Goal: Information Seeking & Learning: Learn about a topic

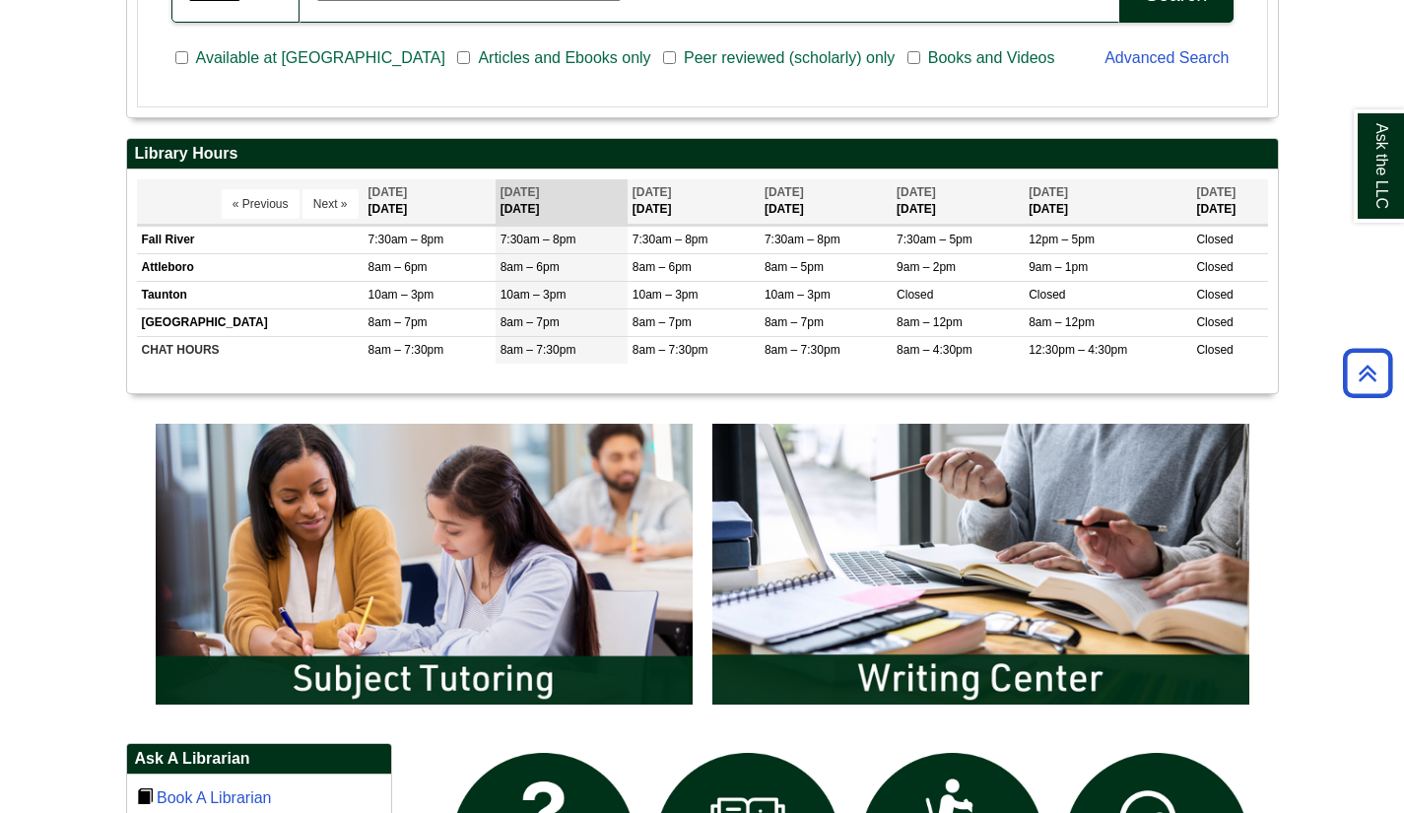
scroll to position [657, 0]
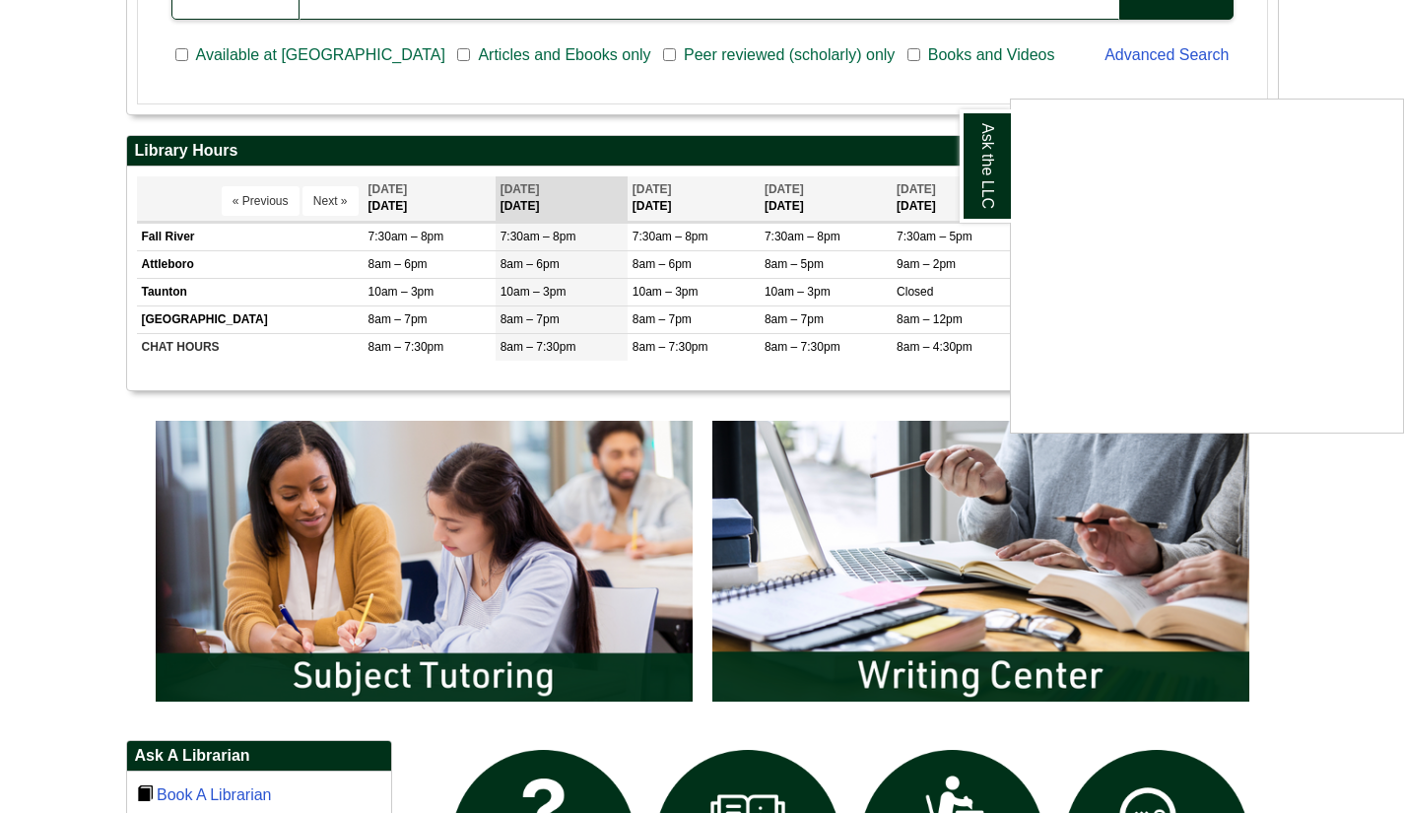
click at [542, 238] on div "Ask the LLC" at bounding box center [702, 406] width 1404 height 813
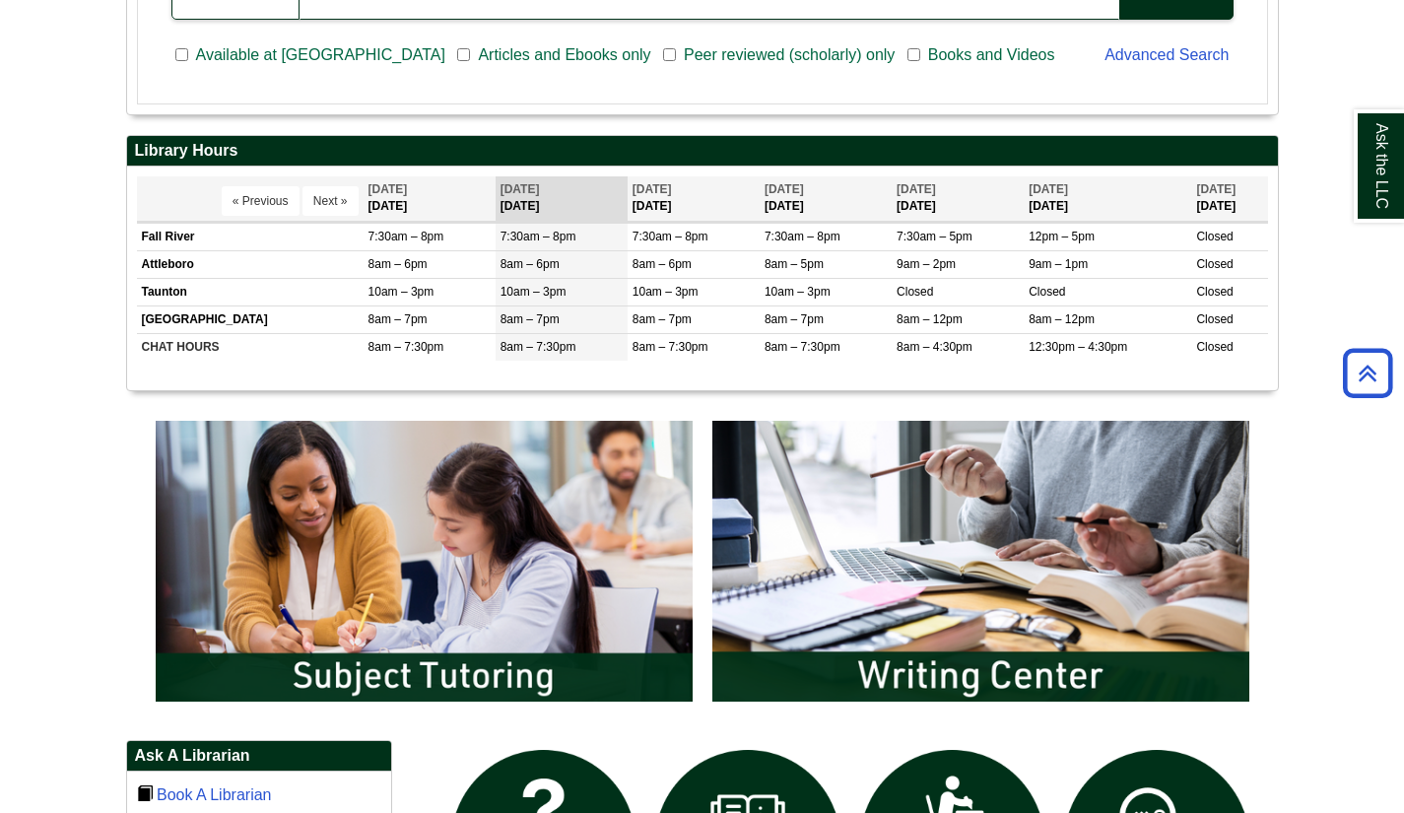
click at [542, 238] on span "7:30am – 8pm" at bounding box center [538, 237] width 76 height 14
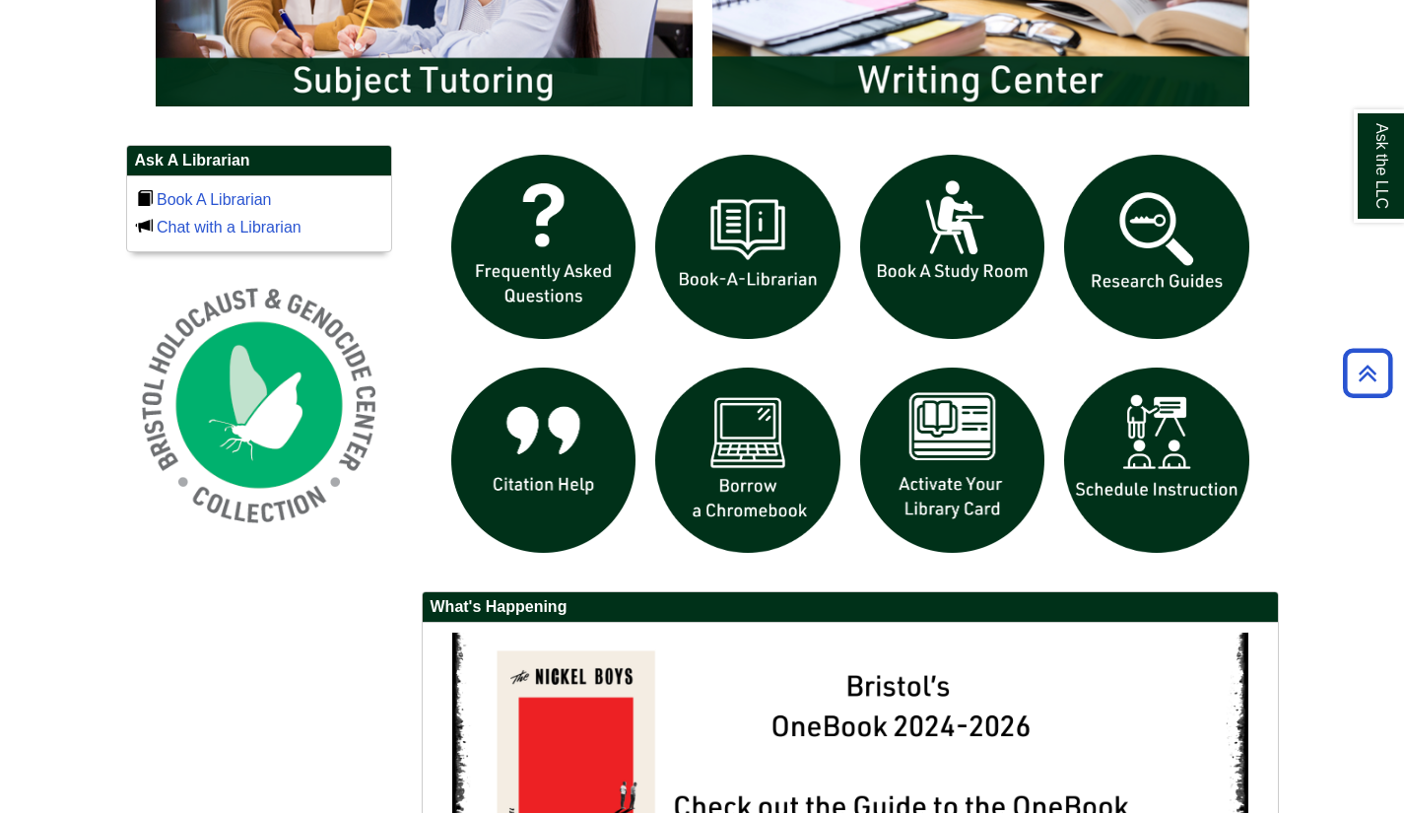
scroll to position [1253, 0]
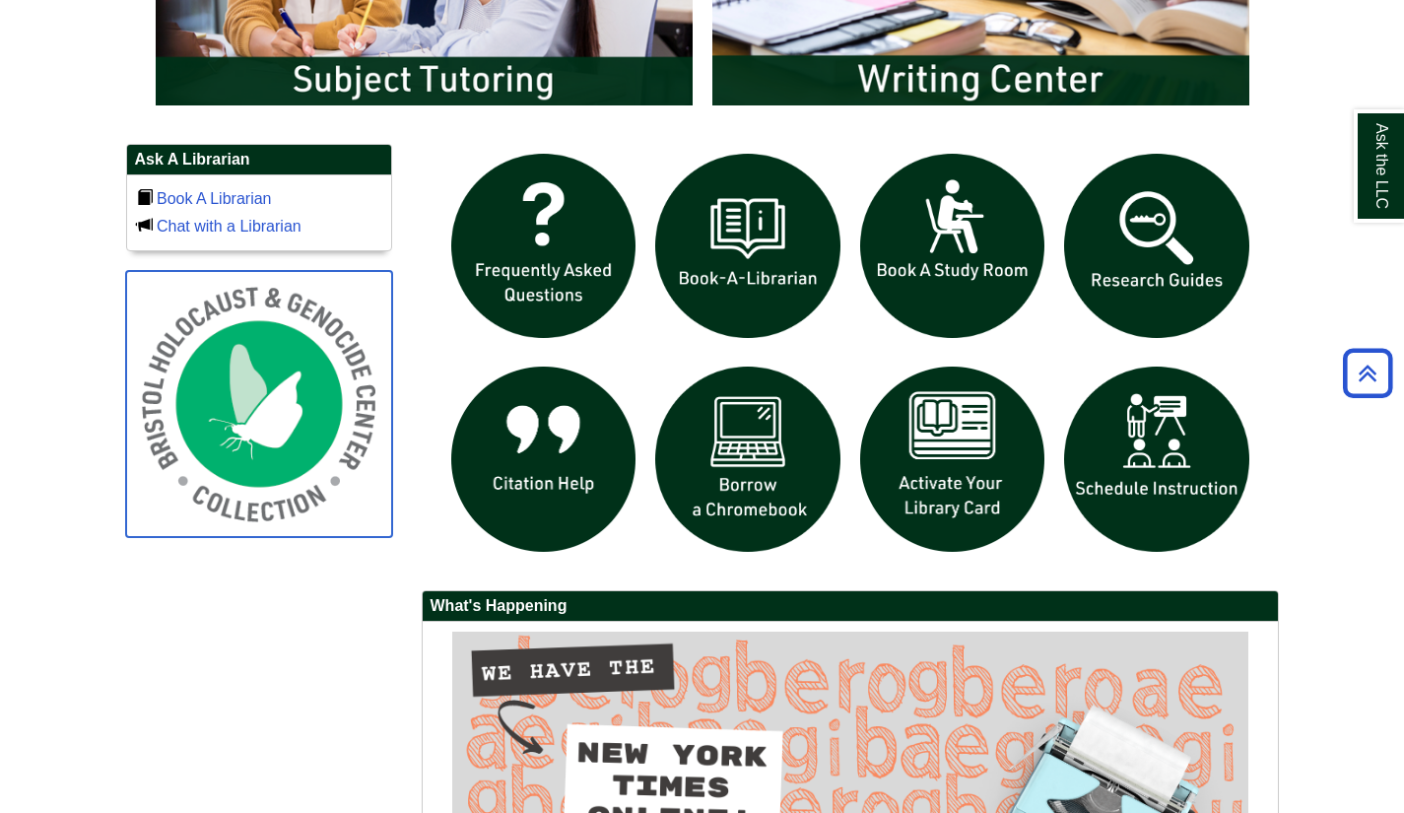
click at [330, 450] on img at bounding box center [259, 404] width 266 height 266
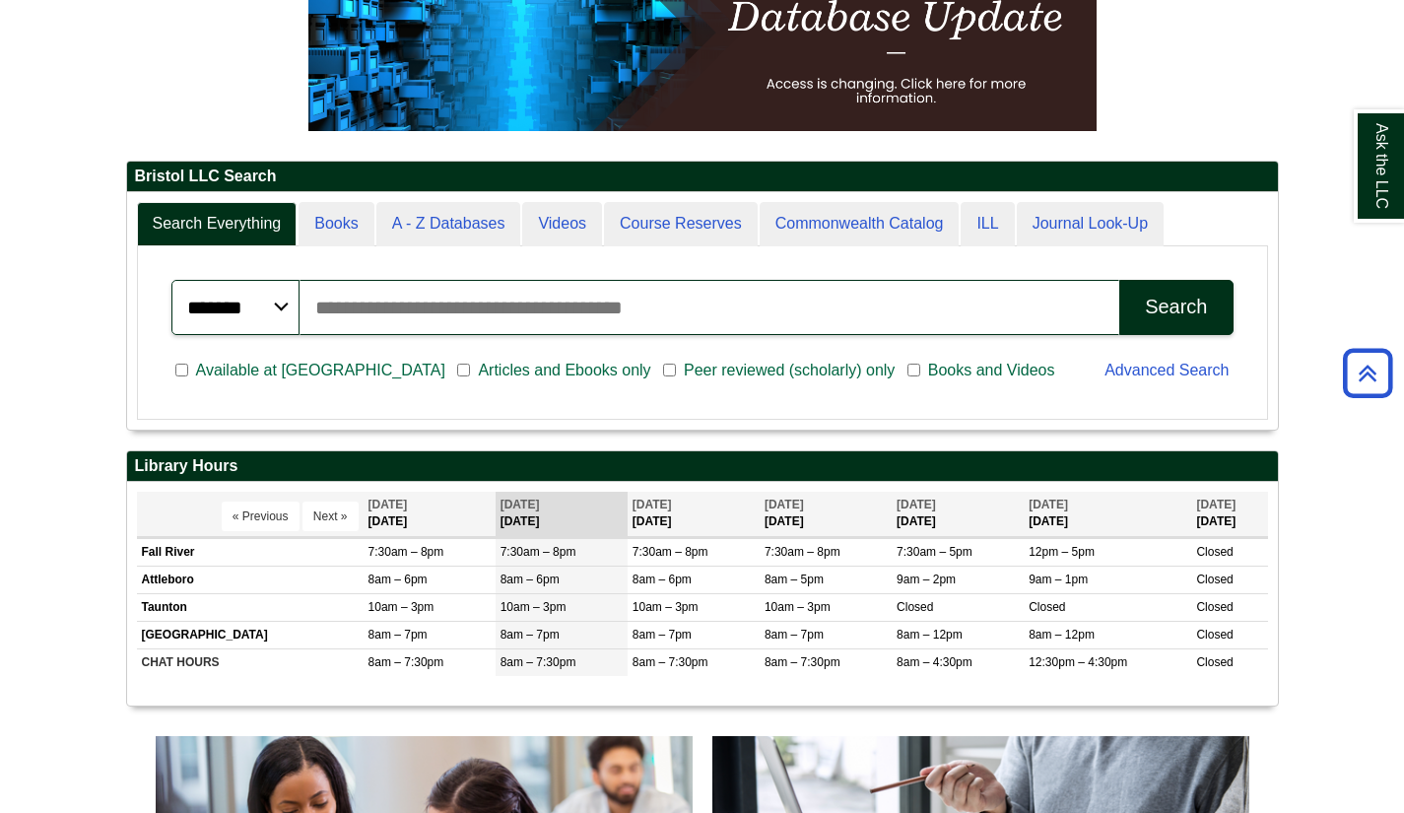
scroll to position [0, 0]
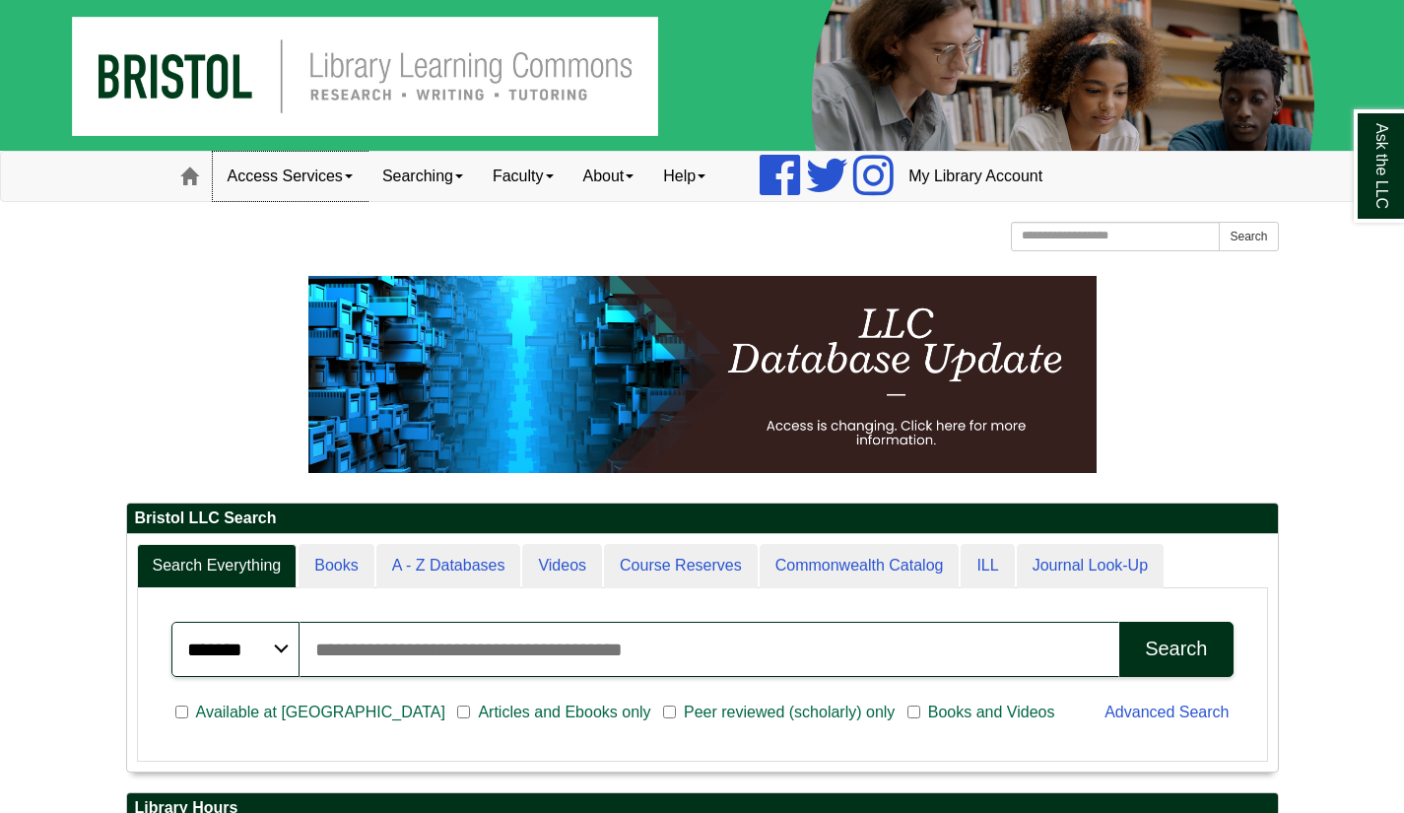
click at [295, 182] on link "Access Services" at bounding box center [290, 176] width 155 height 49
click at [425, 173] on link "Searching" at bounding box center [422, 176] width 110 height 49
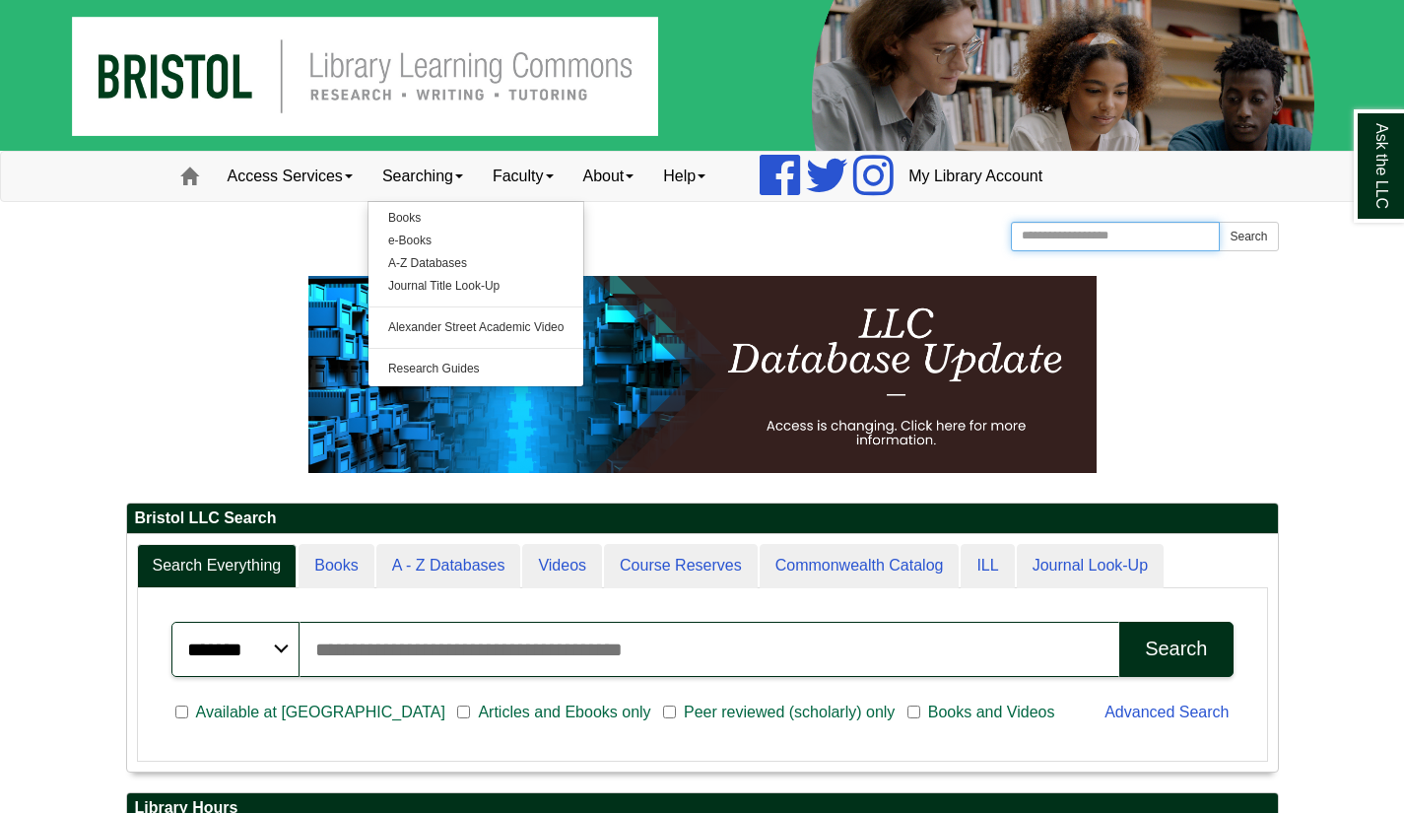
click at [1164, 231] on input "Search the Website" at bounding box center [1116, 237] width 210 height 30
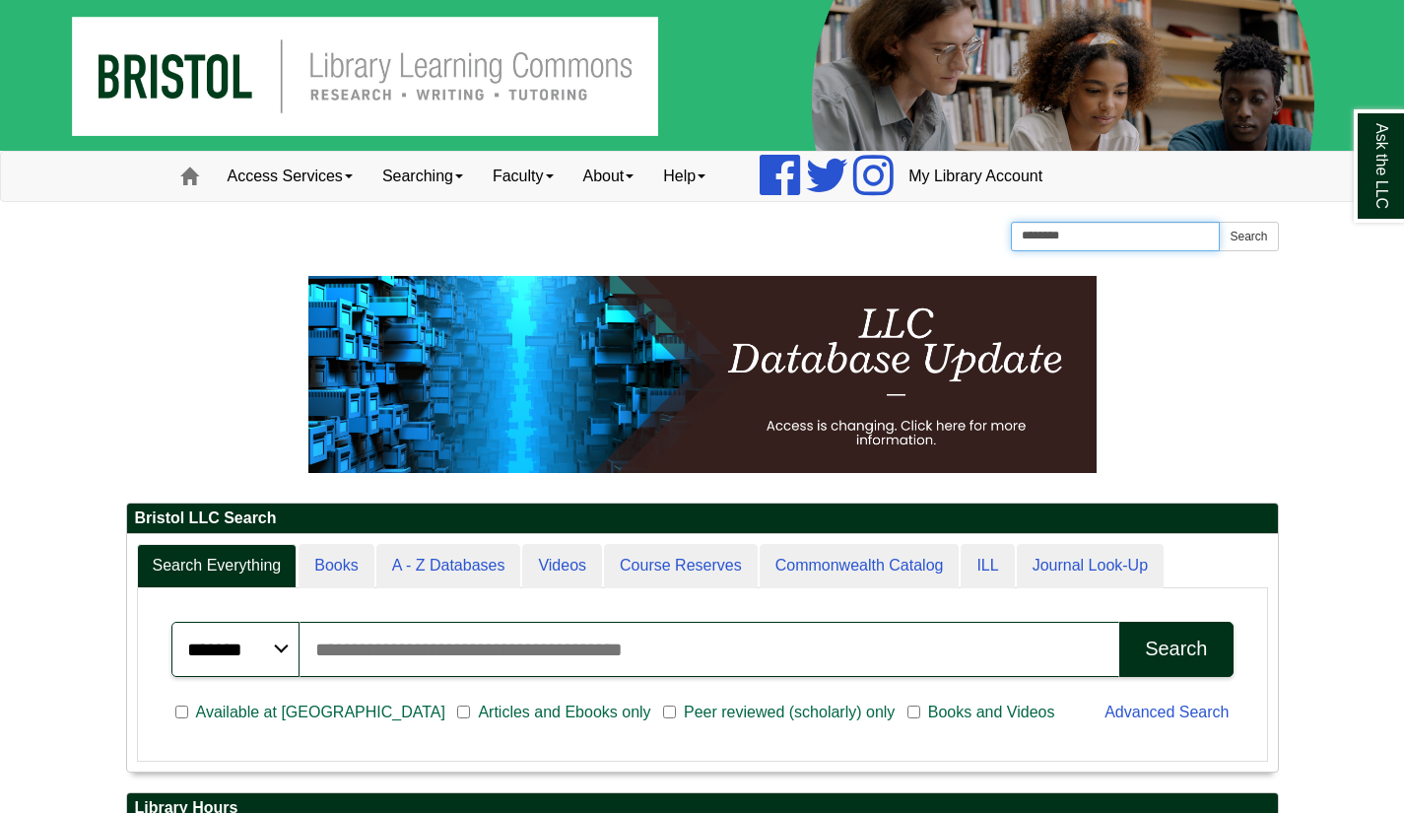
type input "********"
click at [1219, 222] on button "Search" at bounding box center [1248, 237] width 59 height 30
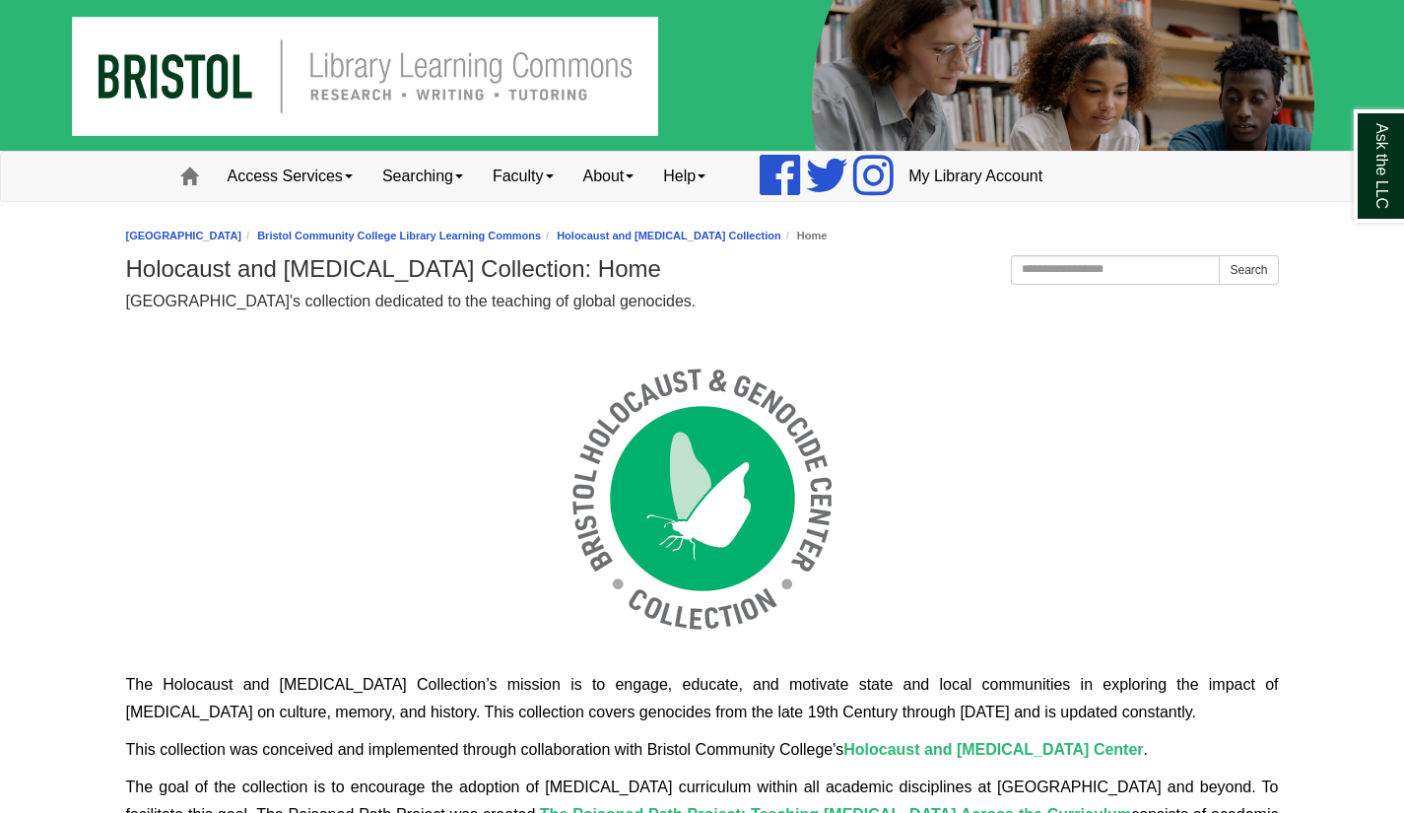
scroll to position [334, 1153]
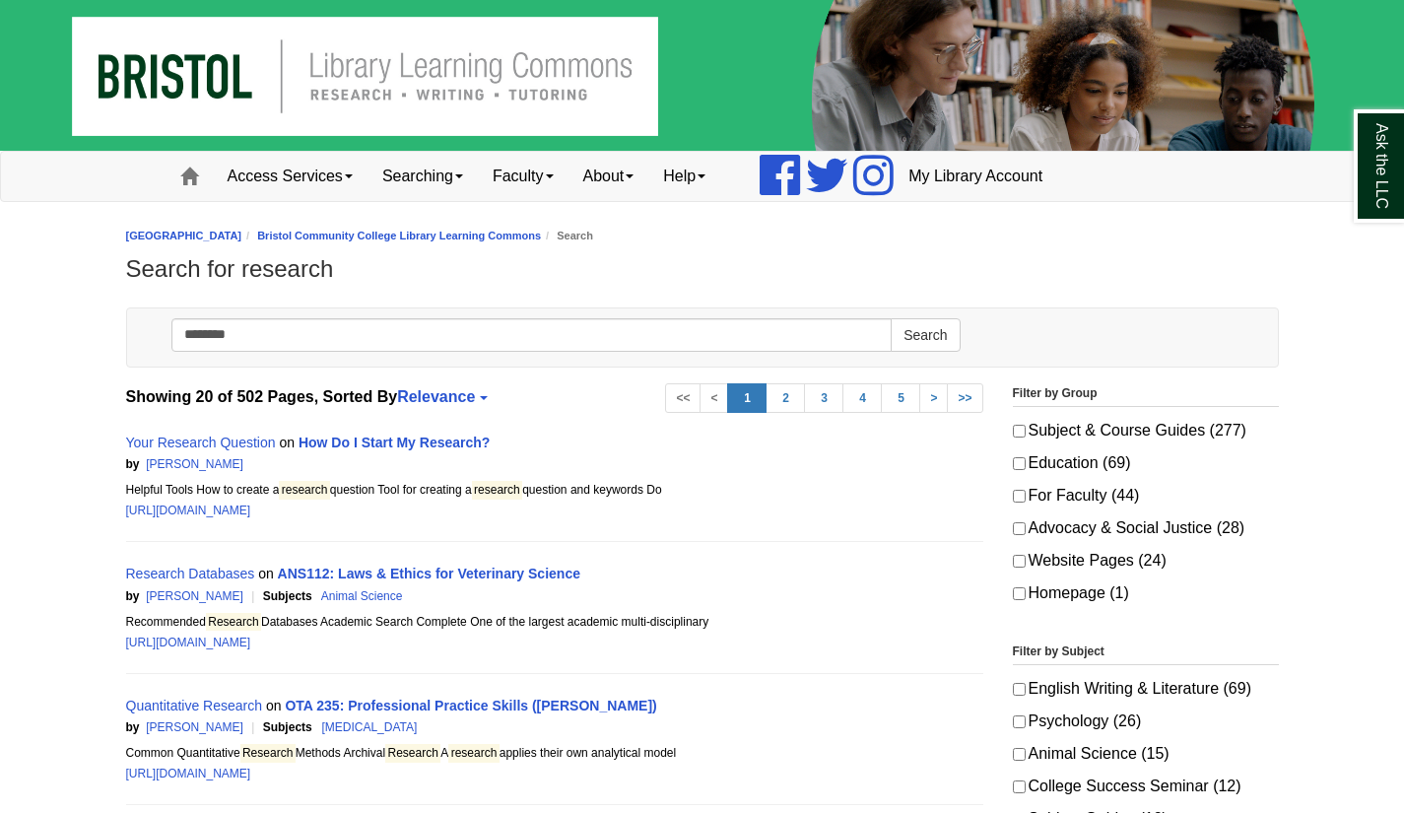
scroll to position [18, 0]
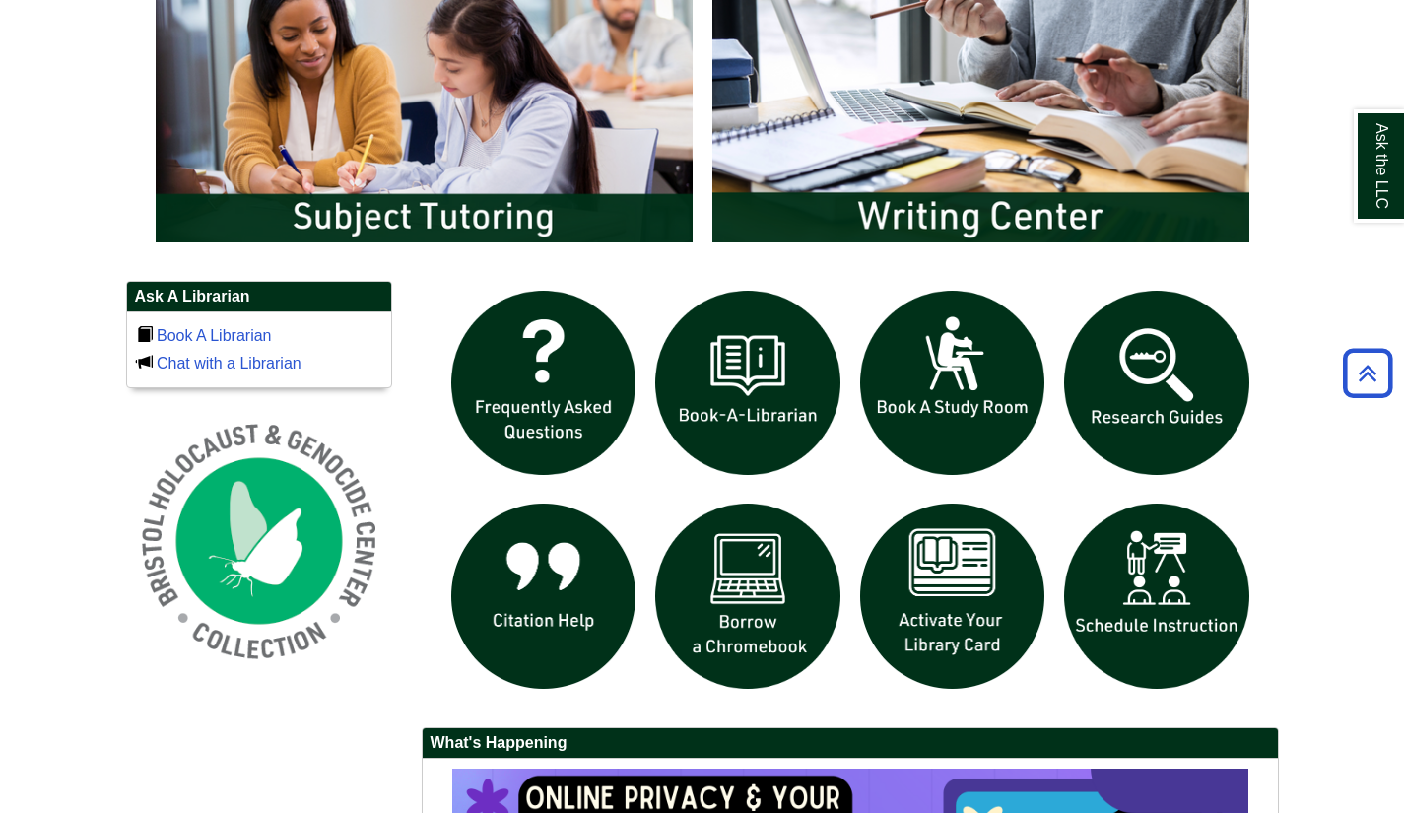
scroll to position [1117, 0]
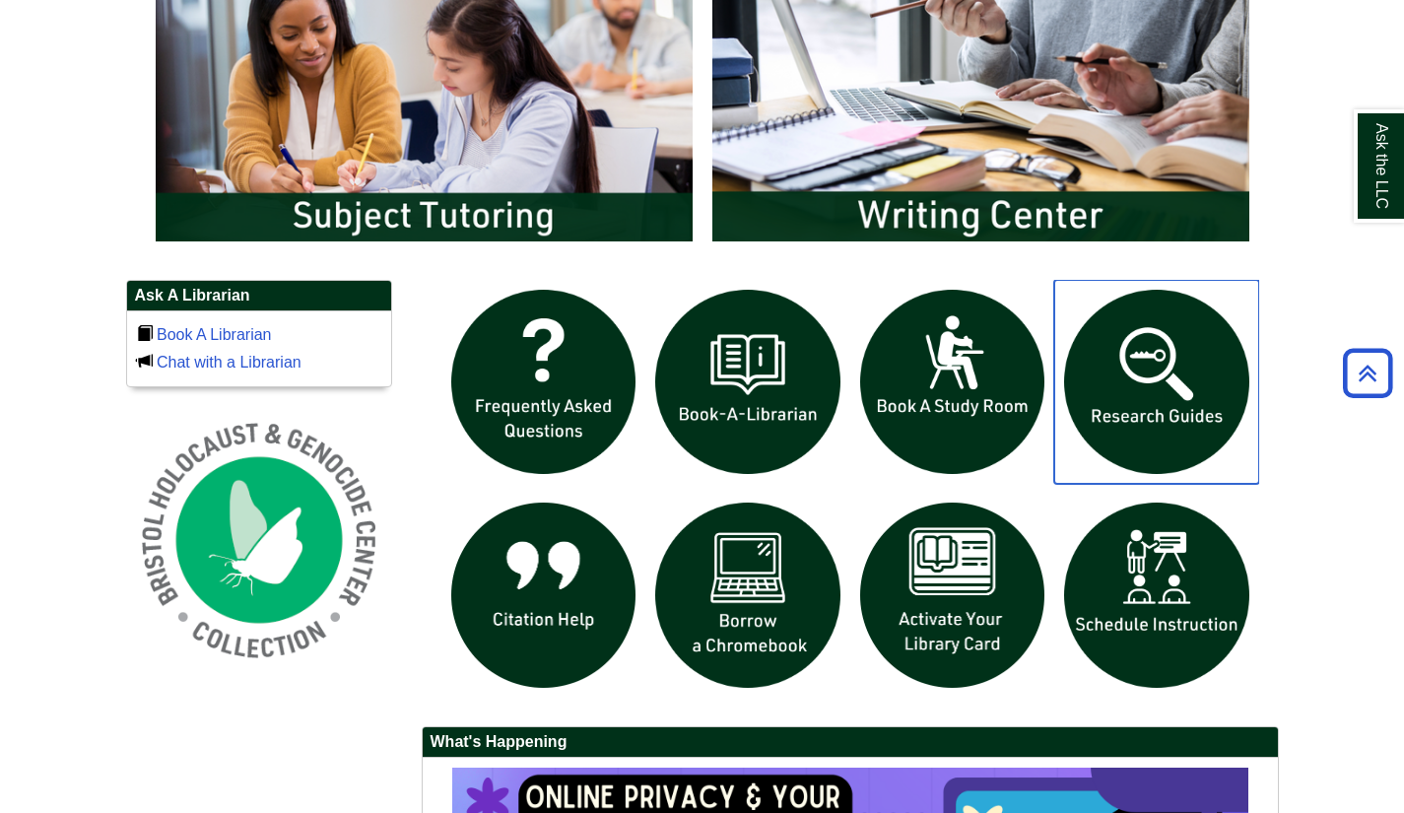
click at [1228, 388] on img "slideshow" at bounding box center [1156, 382] width 205 height 205
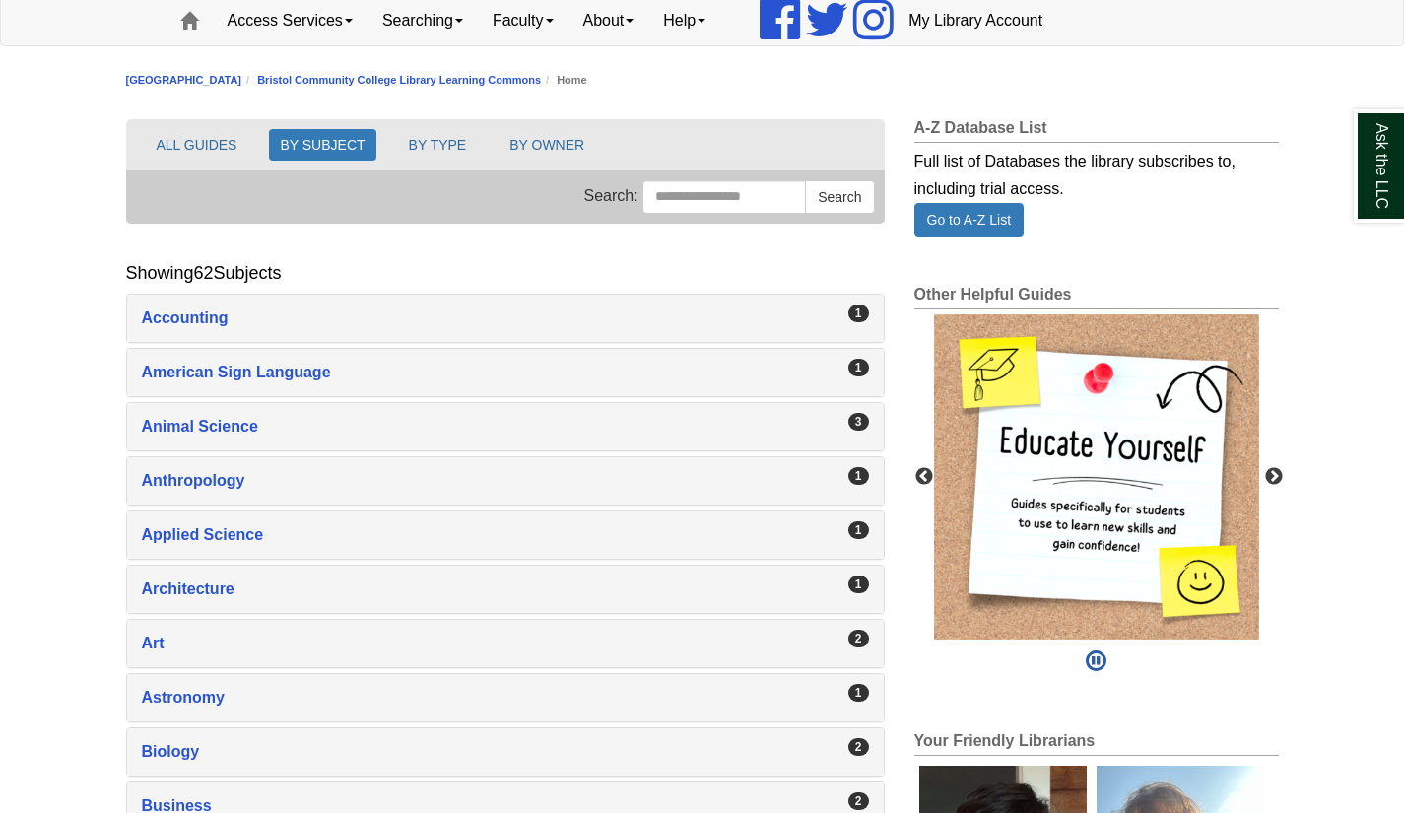
scroll to position [160, 0]
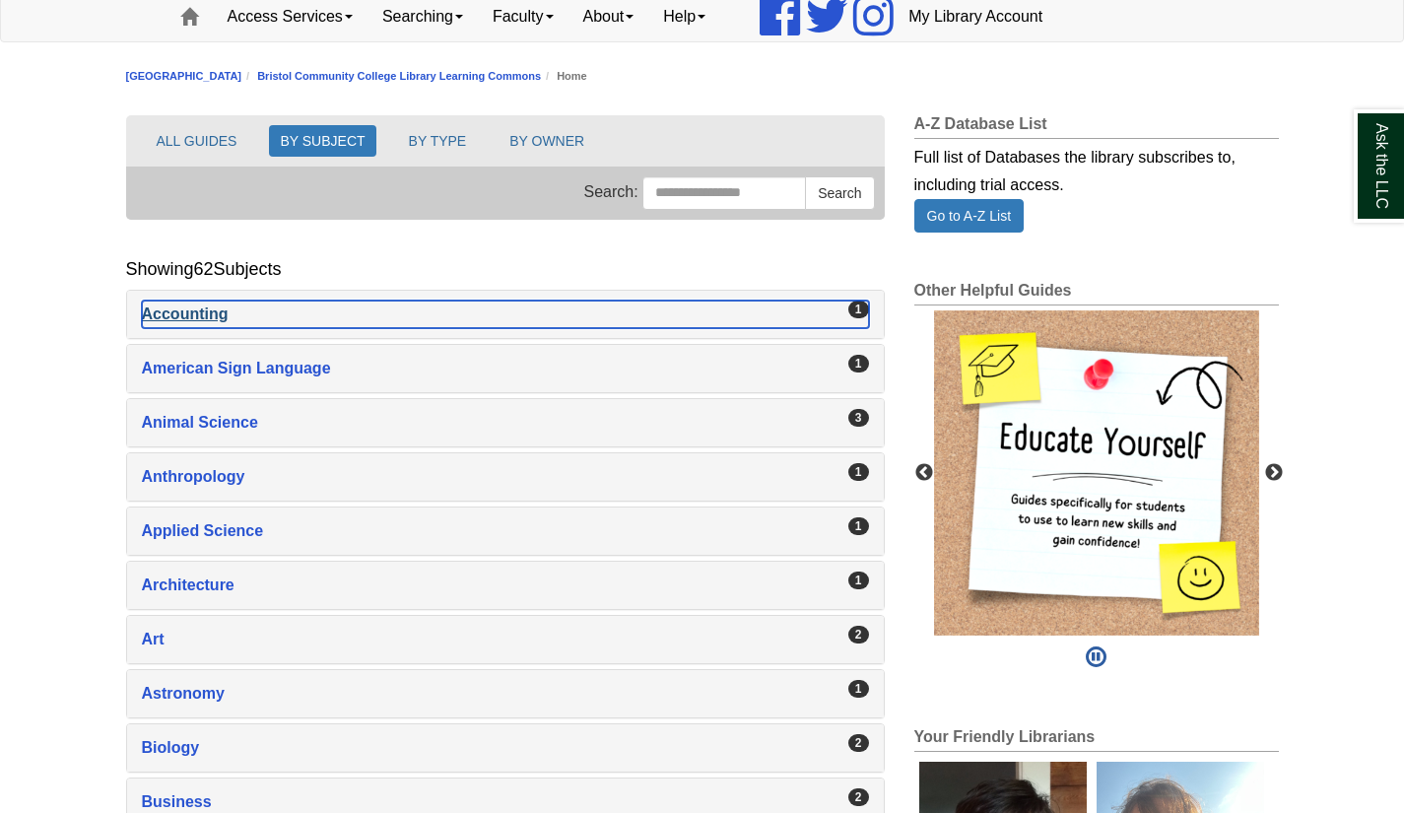
click at [785, 323] on div "Accounting , 1 guides" at bounding box center [505, 314] width 727 height 28
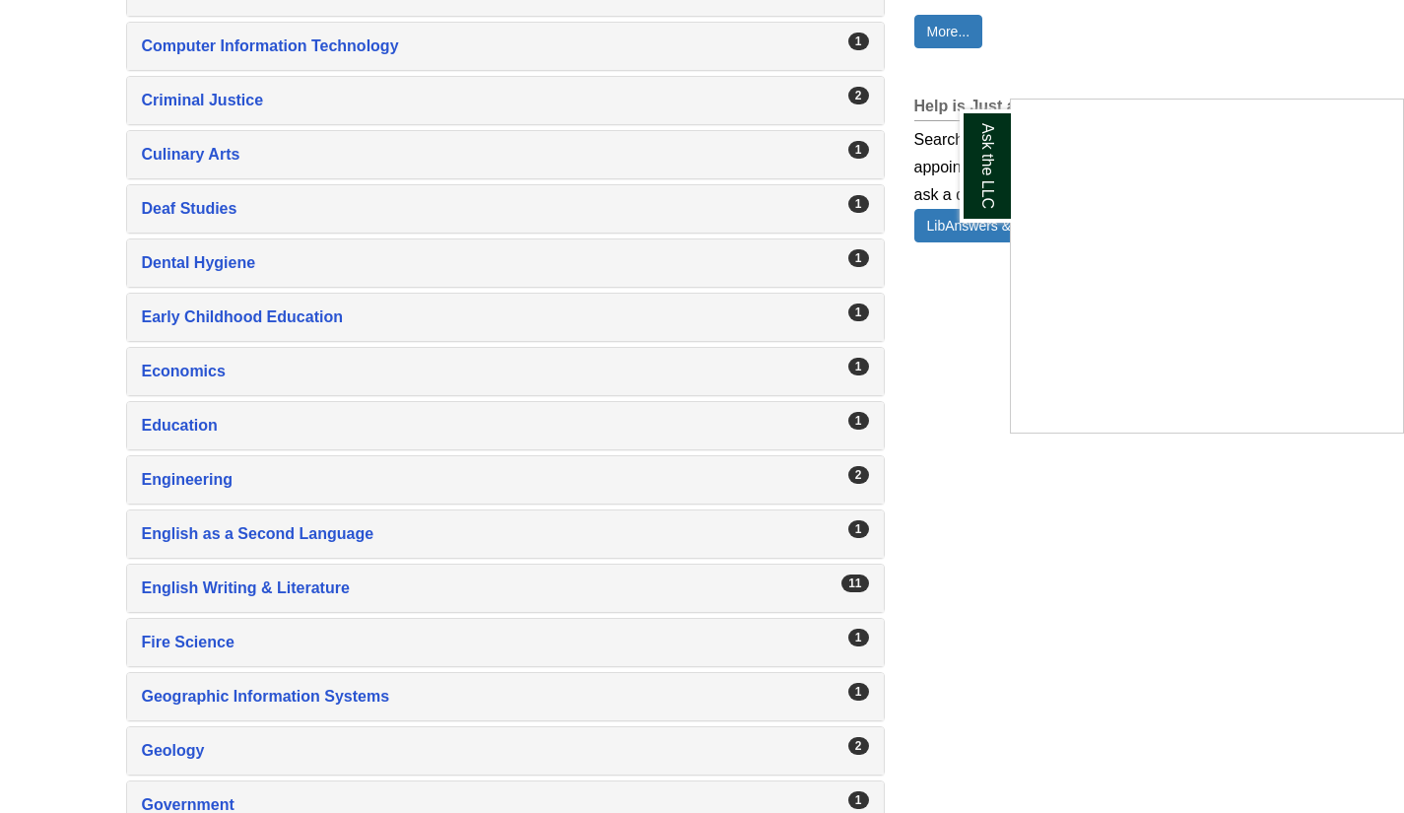
scroll to position [1230, 0]
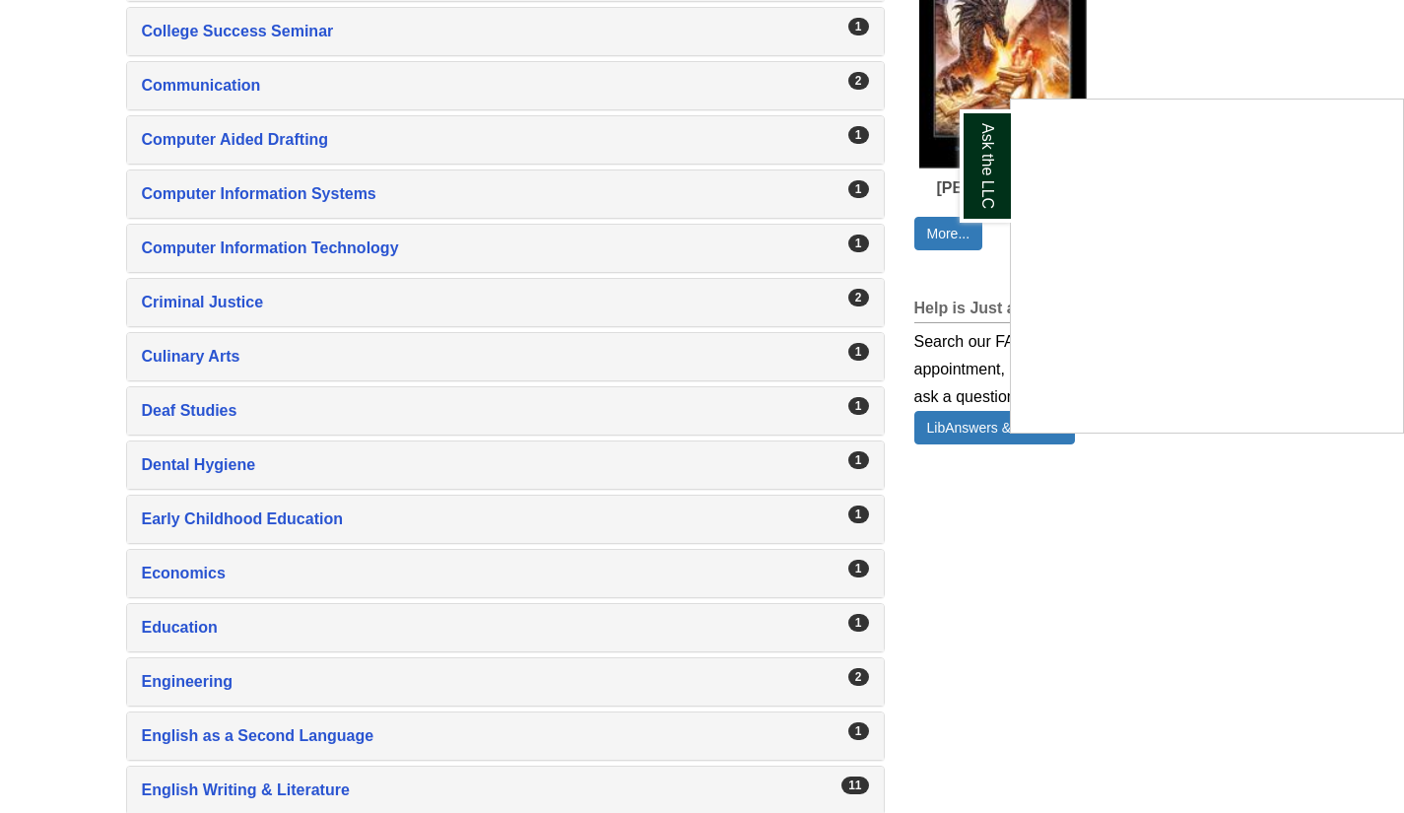
click at [226, 88] on div "Ask the LLC" at bounding box center [702, 406] width 1404 height 813
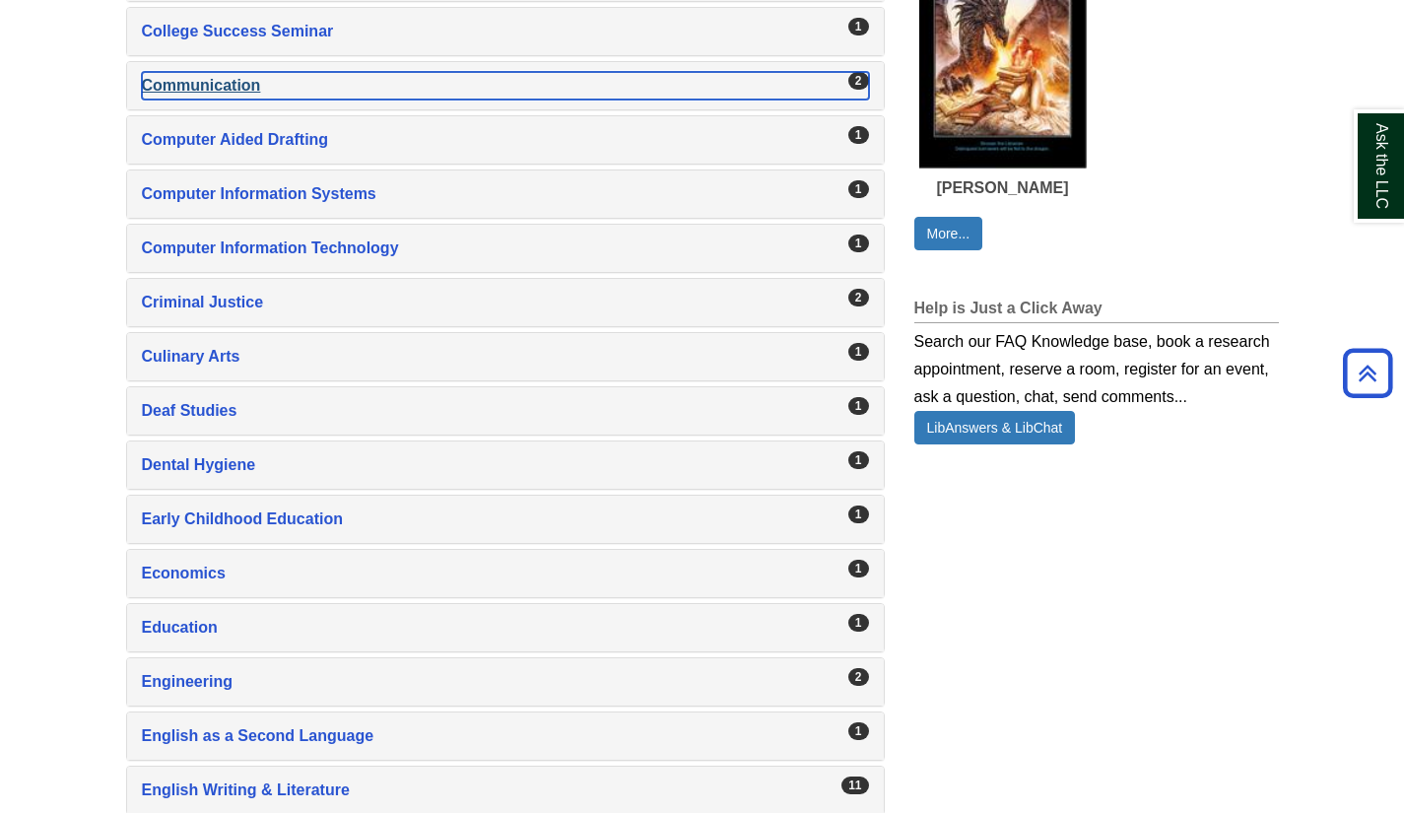
click at [226, 88] on div "Communication , 2 guides" at bounding box center [505, 86] width 727 height 28
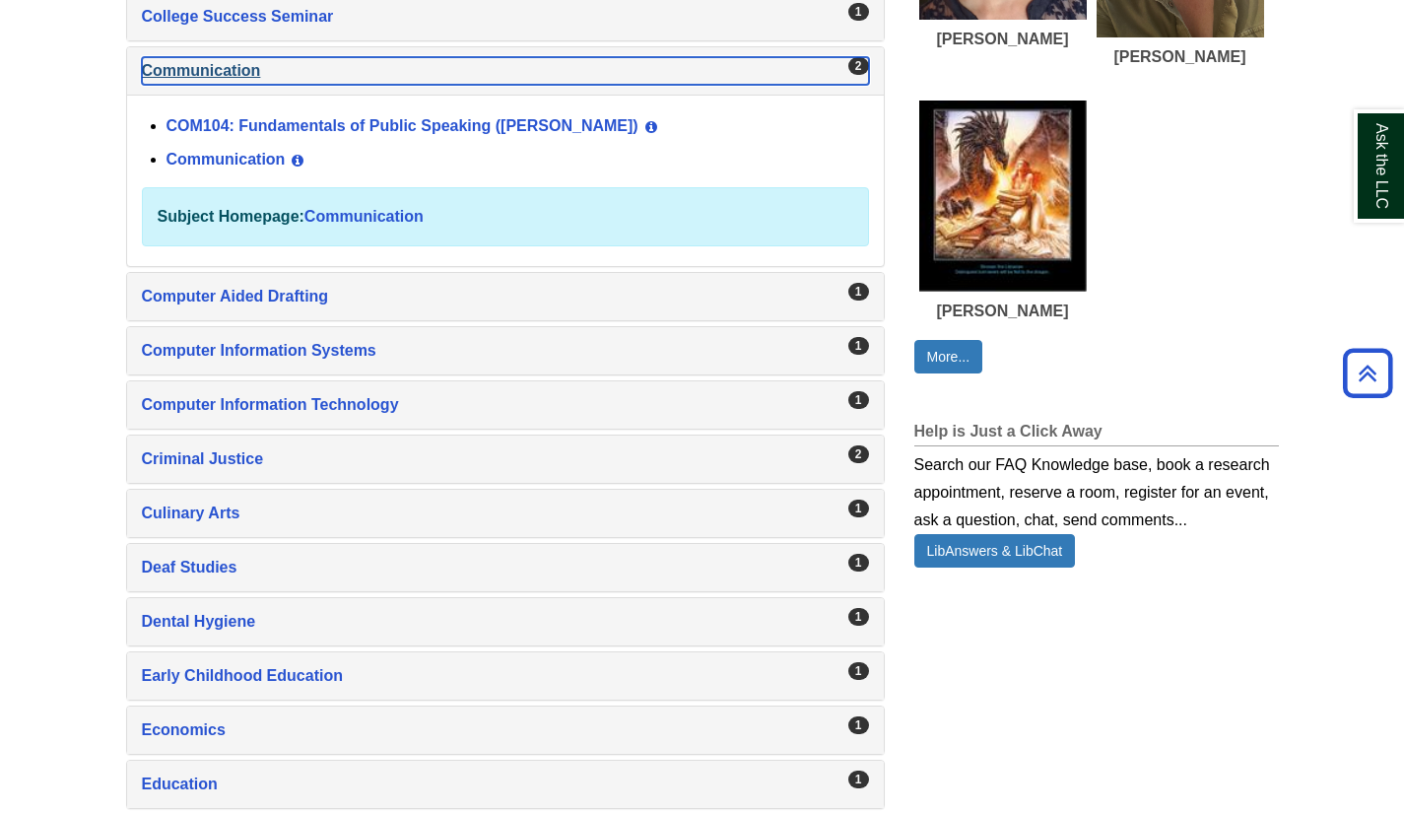
scroll to position [1092, 0]
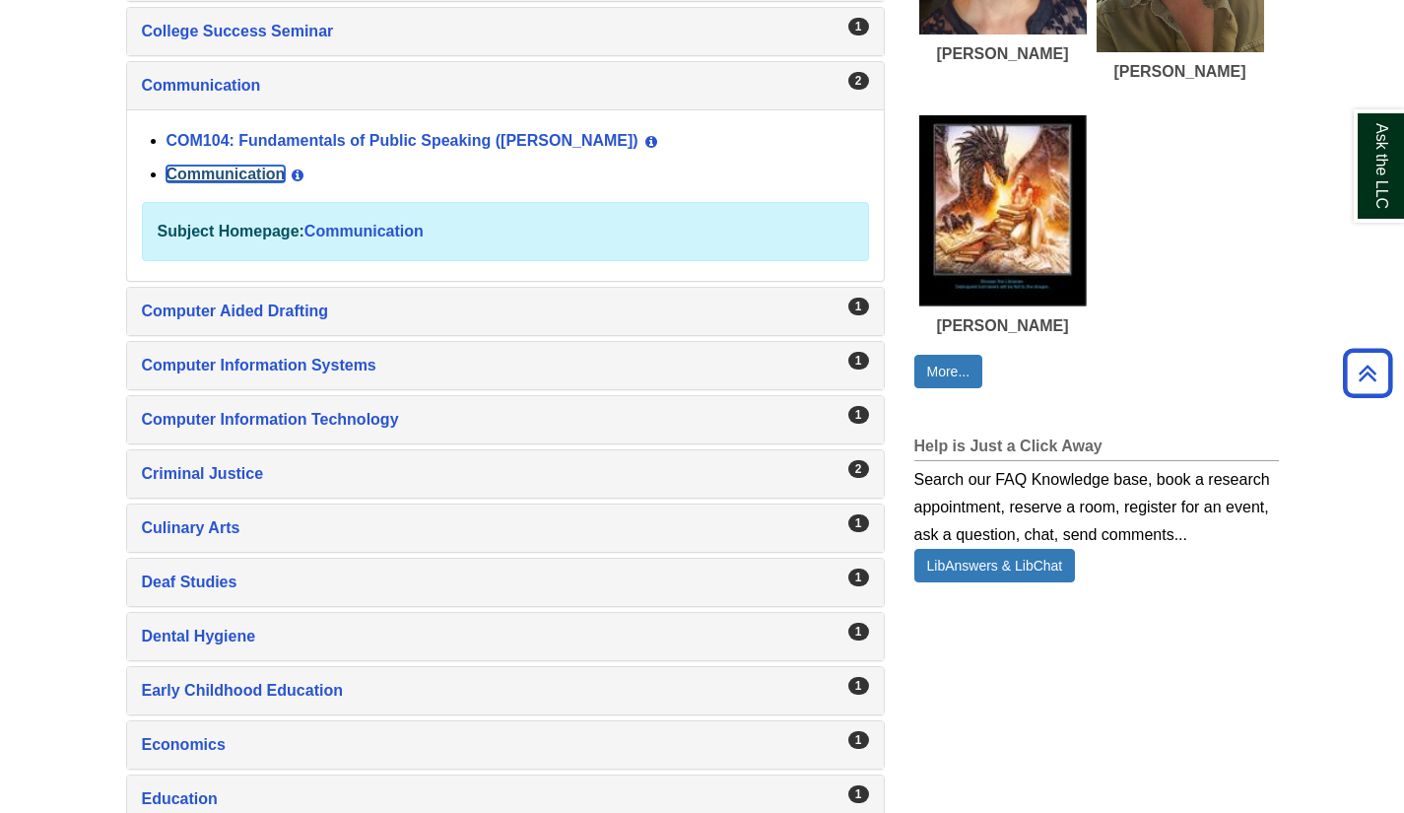
click at [243, 177] on link "Communication" at bounding box center [225, 173] width 119 height 17
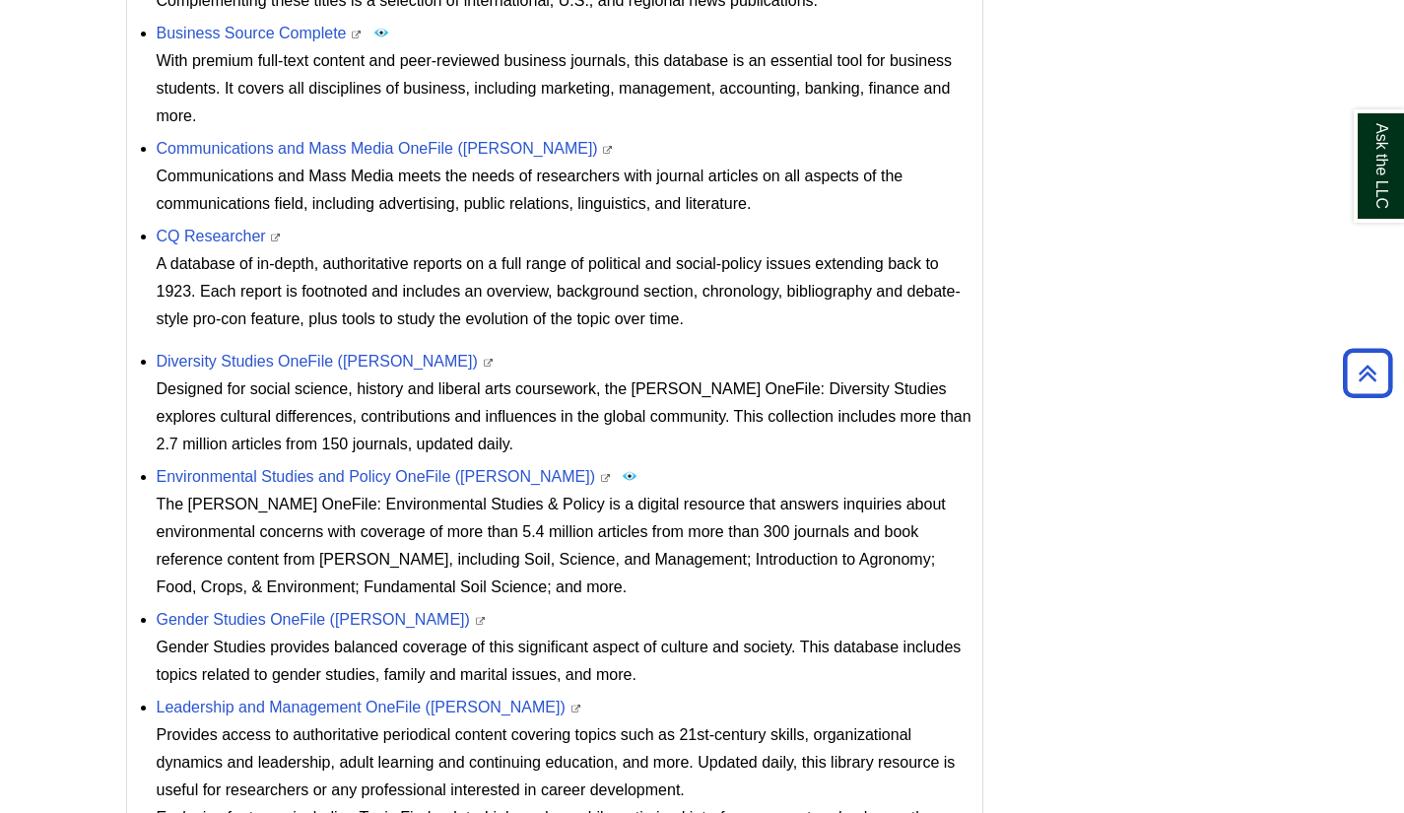
scroll to position [1398, 0]
